Goal: Task Accomplishment & Management: Manage account settings

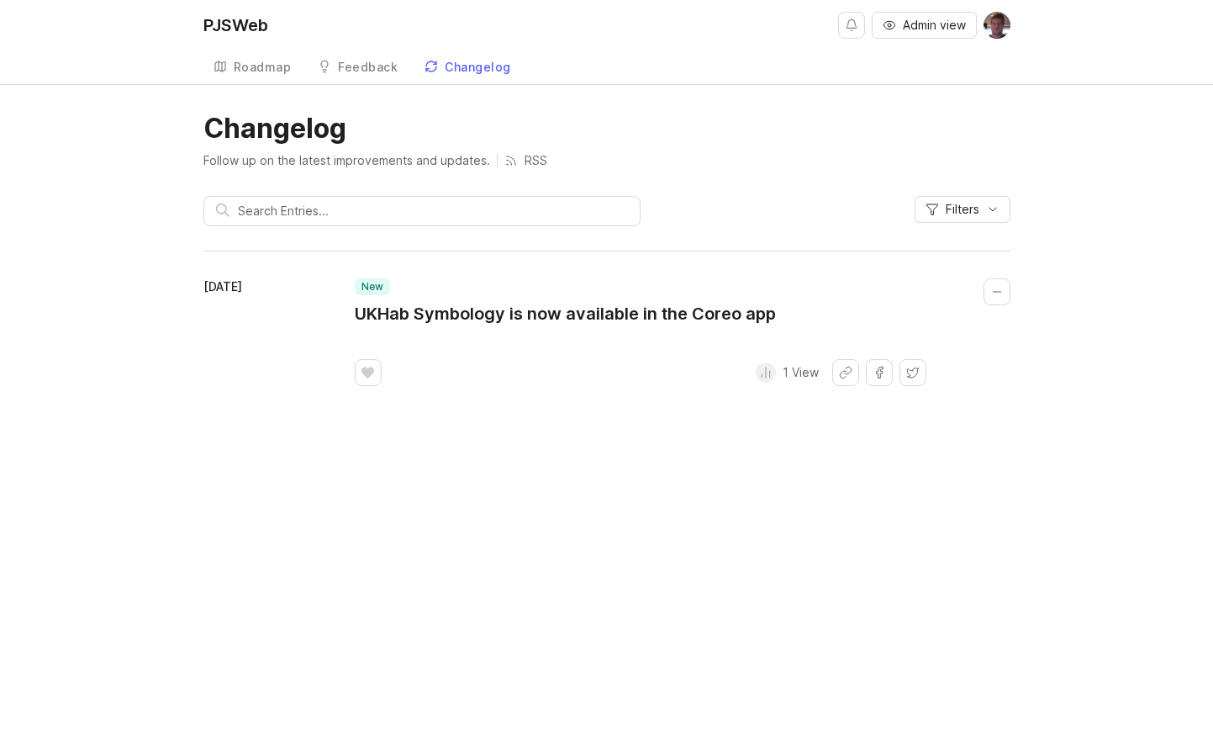
click at [689, 165] on div "Follow up on the latest improvements and updates. RSS" at bounding box center [606, 160] width 807 height 17
click at [924, 29] on span "Admin view" at bounding box center [934, 25] width 63 height 17
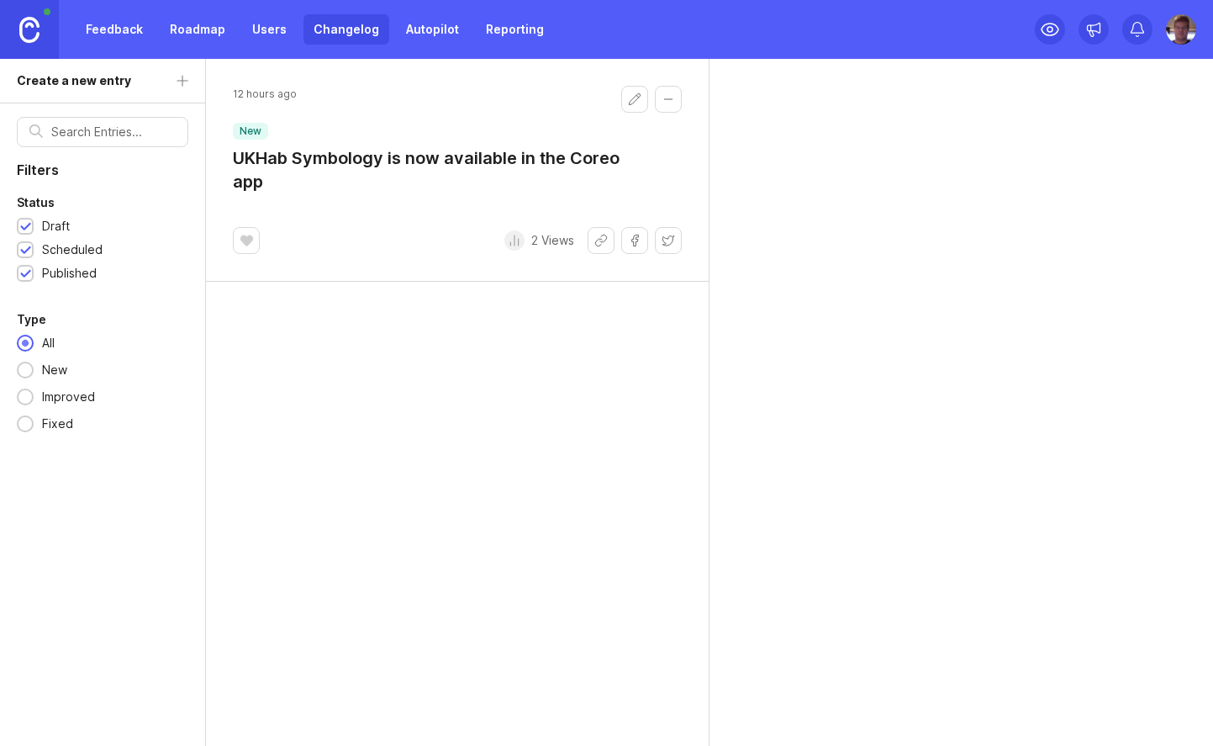
click at [126, 29] on link "Feedback" at bounding box center [114, 29] width 77 height 30
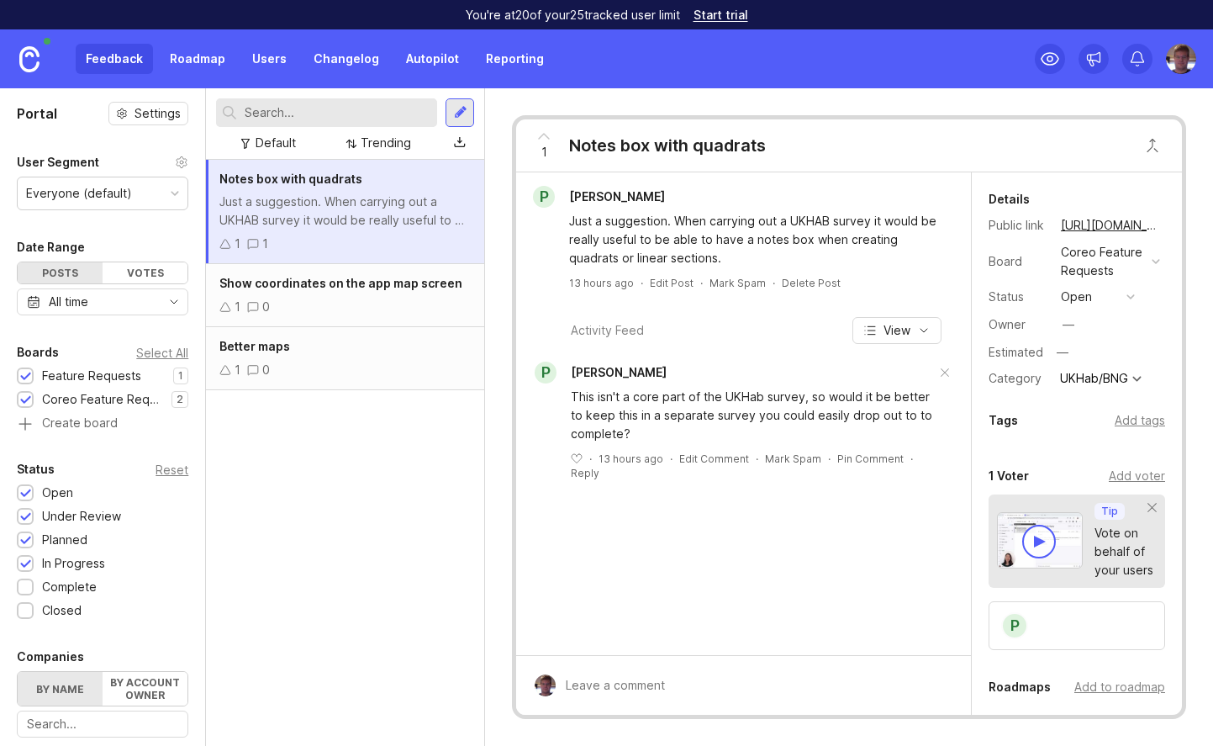
click at [434, 66] on link "Autopilot" at bounding box center [432, 59] width 73 height 30
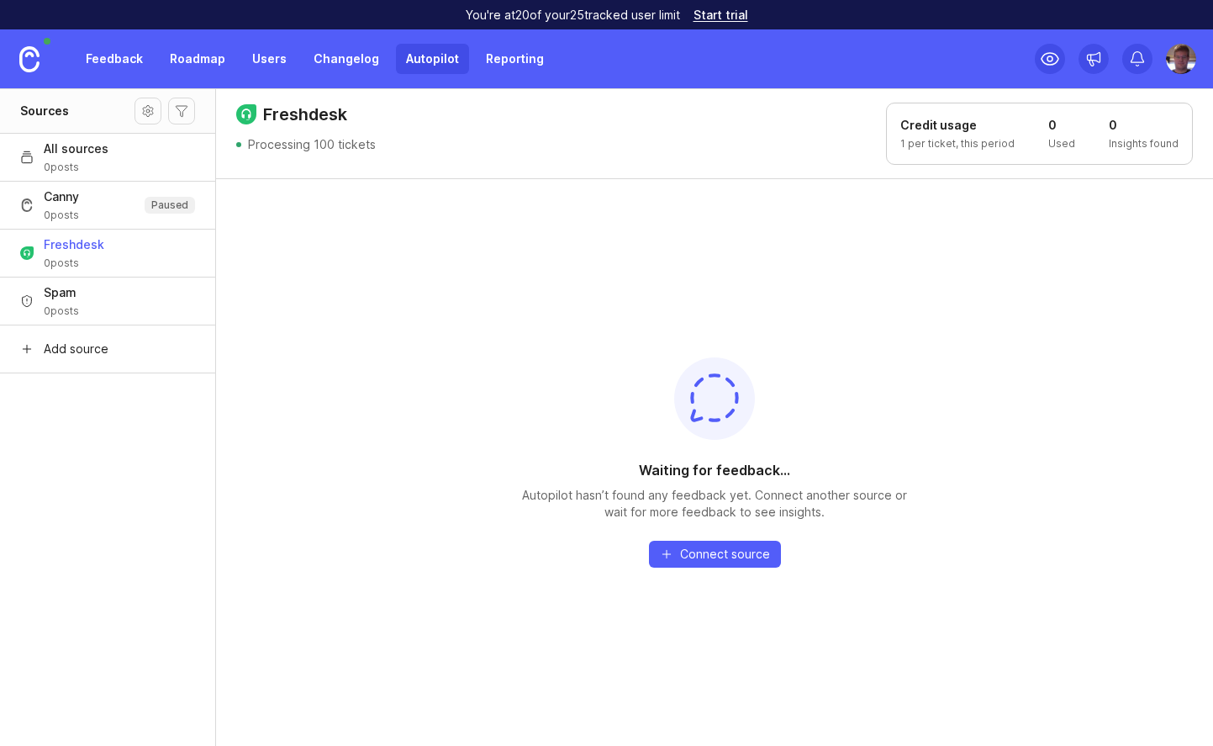
click at [143, 256] on button "Freshdesk 0 posts" at bounding box center [107, 253] width 215 height 48
click at [247, 50] on link "Users" at bounding box center [269, 59] width 55 height 30
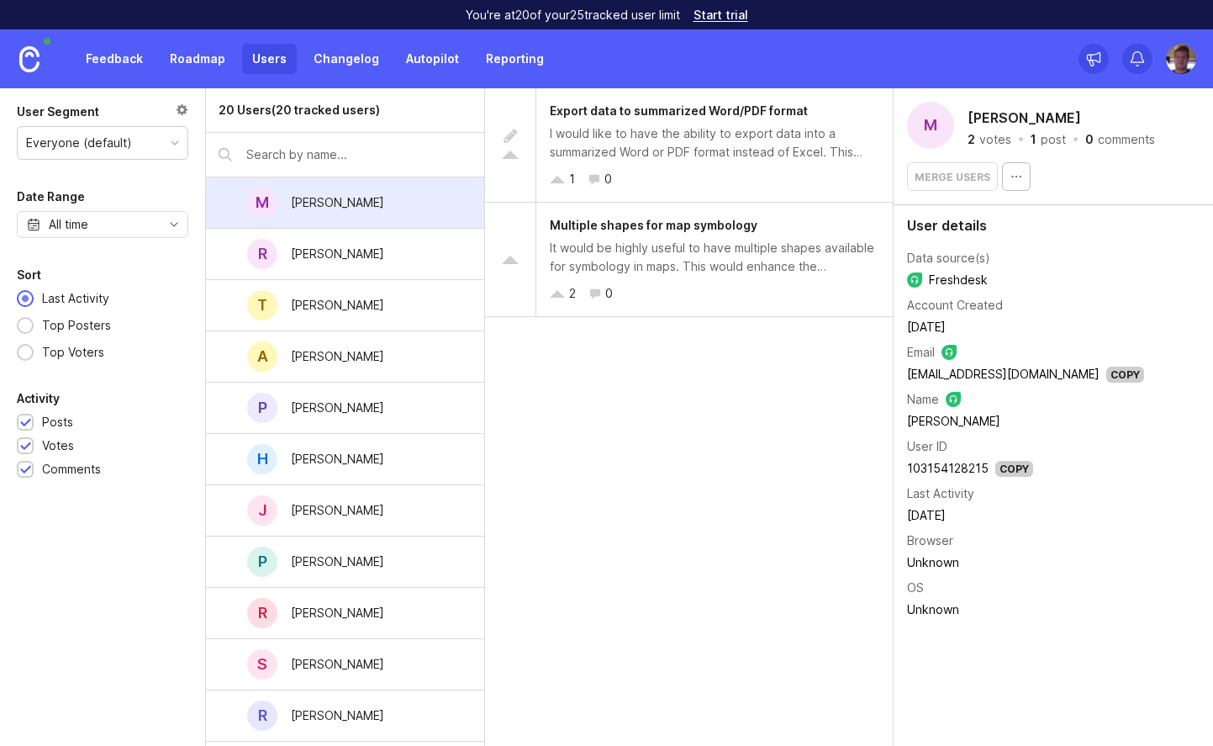
click at [695, 251] on div "It would be highly useful to have multiple shapes available for symbology in ma…" at bounding box center [715, 257] width 330 height 37
